Goal: Information Seeking & Learning: Learn about a topic

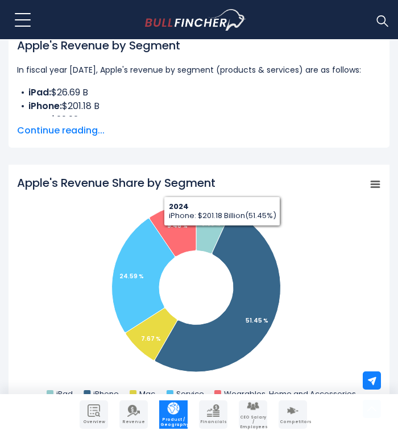
scroll to position [375, 0]
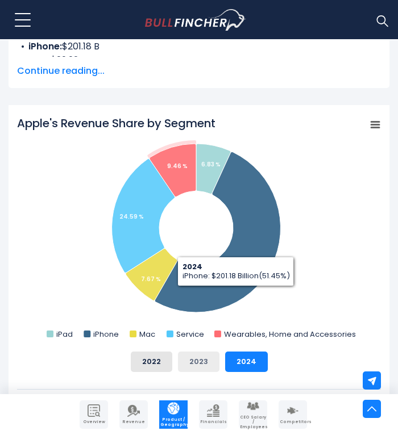
click at [202, 353] on button "2023" at bounding box center [198, 362] width 41 height 20
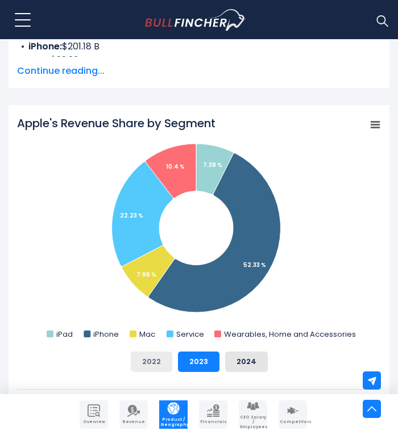
click at [164, 354] on button "2022" at bounding box center [151, 362] width 41 height 20
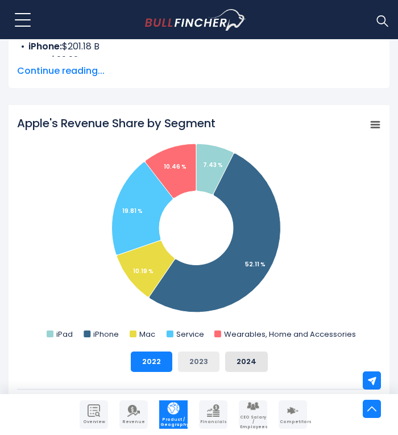
click at [187, 354] on button "2023" at bounding box center [198, 362] width 41 height 20
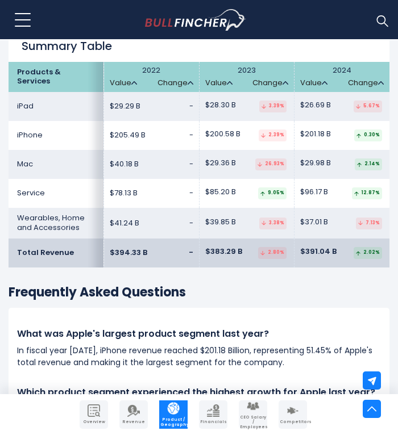
scroll to position [1738, 0]
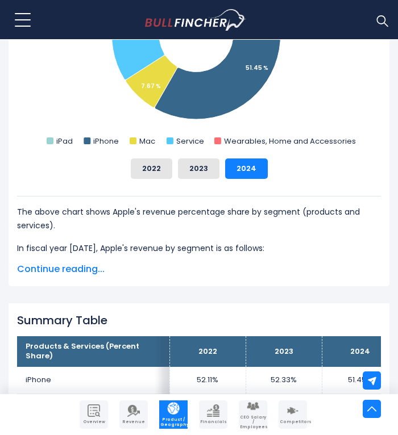
scroll to position [398, 0]
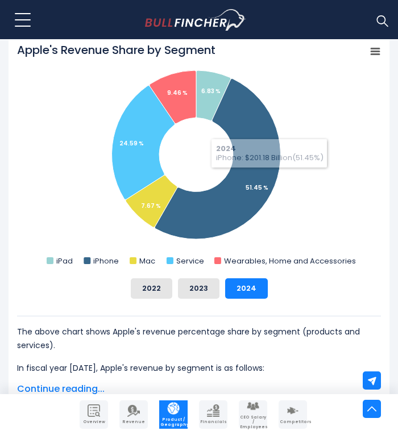
scroll to position [454, 0]
